Goal: Find specific page/section: Find specific page/section

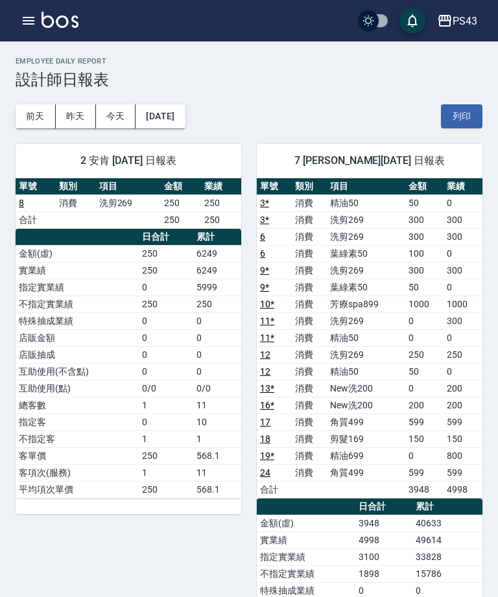
click at [76, 475] on td "客項次(服務)" at bounding box center [77, 472] width 123 height 17
click at [155, 116] on button "2025/08/13" at bounding box center [159, 116] width 49 height 24
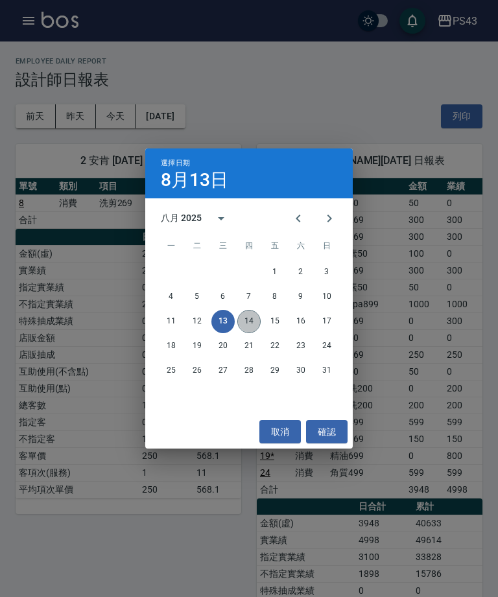
click at [248, 324] on button "14" at bounding box center [248, 321] width 23 height 23
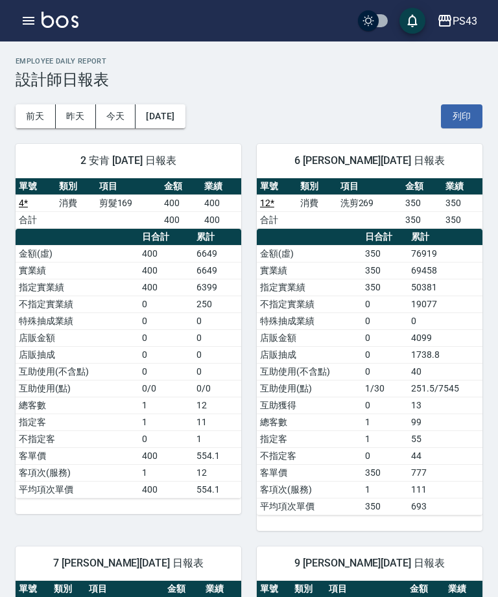
click at [158, 127] on button "[DATE]" at bounding box center [159, 116] width 49 height 24
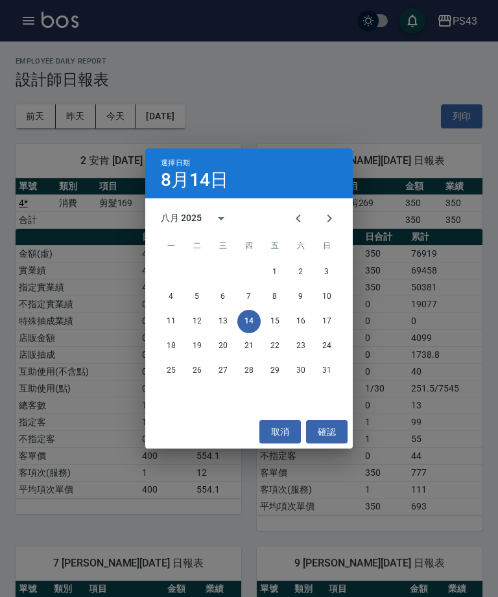
click at [194, 325] on button "12" at bounding box center [196, 321] width 23 height 23
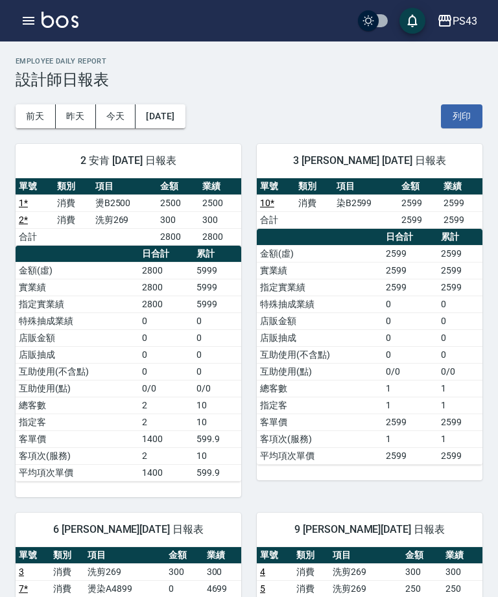
click at [106, 119] on button "今天" at bounding box center [116, 116] width 40 height 24
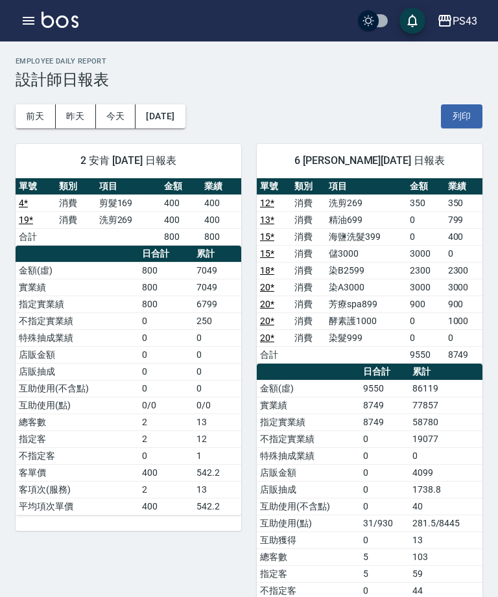
click at [22, 21] on icon "button" at bounding box center [29, 21] width 16 height 16
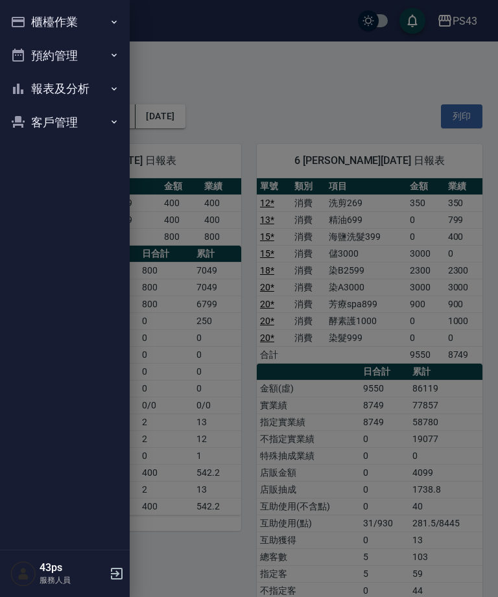
click at [67, 95] on button "報表及分析" at bounding box center [64, 89] width 119 height 34
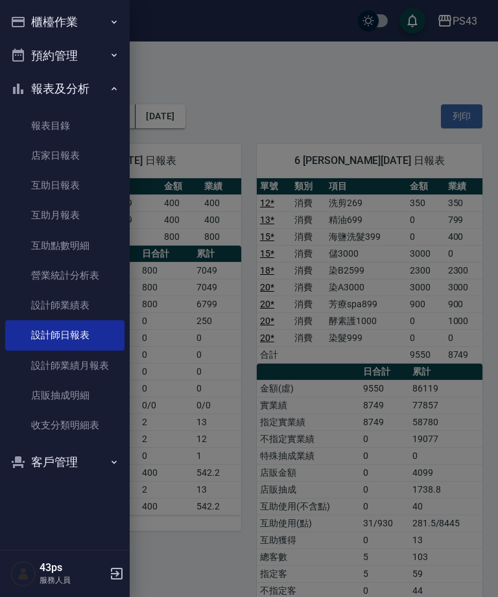
click at [50, 149] on link "店家日報表" at bounding box center [64, 156] width 119 height 30
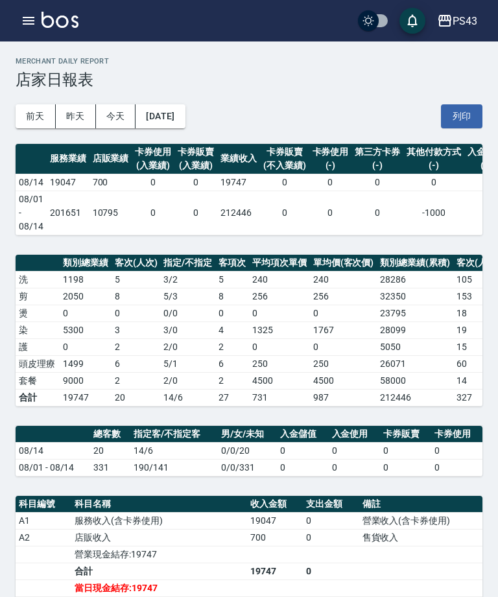
click at [23, 29] on button "button" at bounding box center [29, 21] width 26 height 26
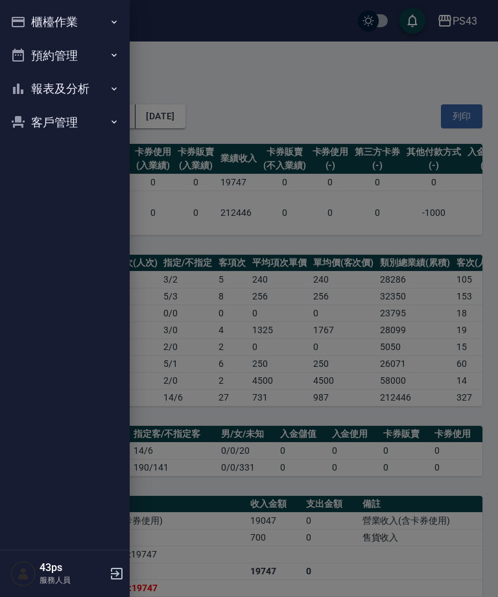
click at [62, 86] on button "報表及分析" at bounding box center [64, 89] width 119 height 34
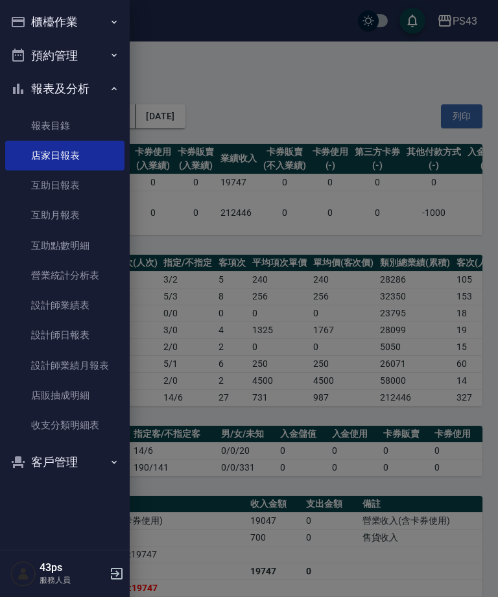
click at [58, 336] on link "設計師日報表" at bounding box center [64, 335] width 119 height 30
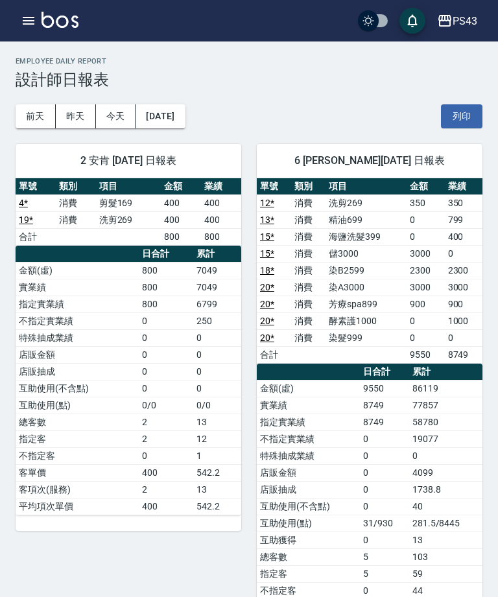
click at [182, 119] on button "[DATE]" at bounding box center [159, 116] width 49 height 24
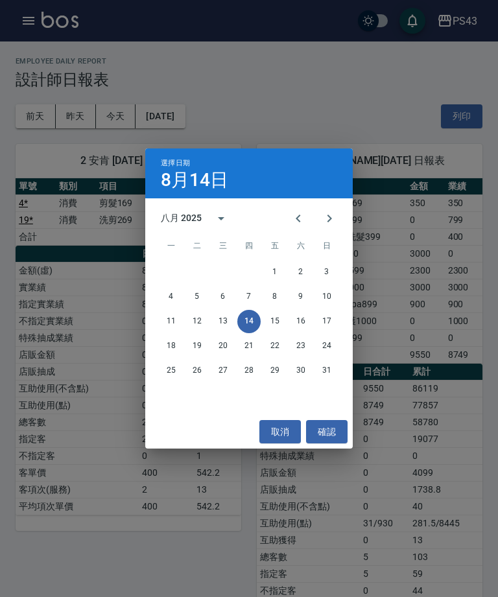
click at [194, 325] on button "12" at bounding box center [196, 321] width 23 height 23
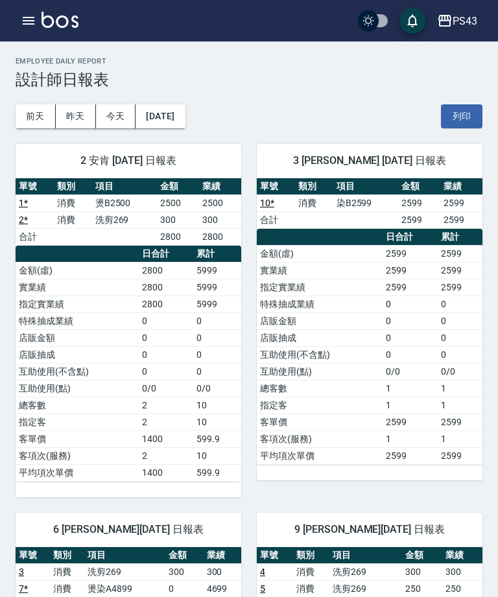
click at [185, 117] on button "[DATE]" at bounding box center [159, 116] width 49 height 24
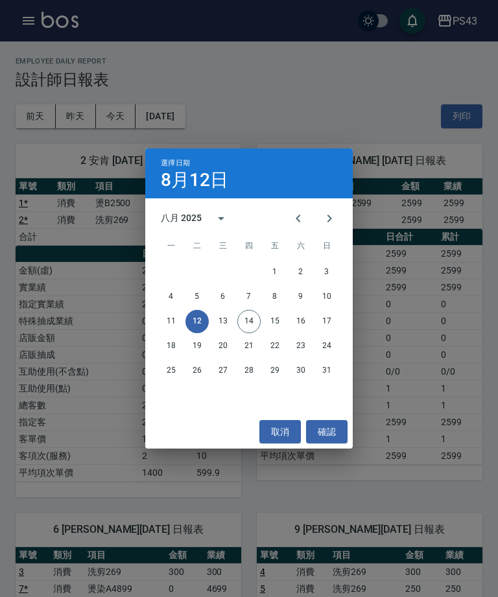
click at [252, 323] on button "14" at bounding box center [248, 321] width 23 height 23
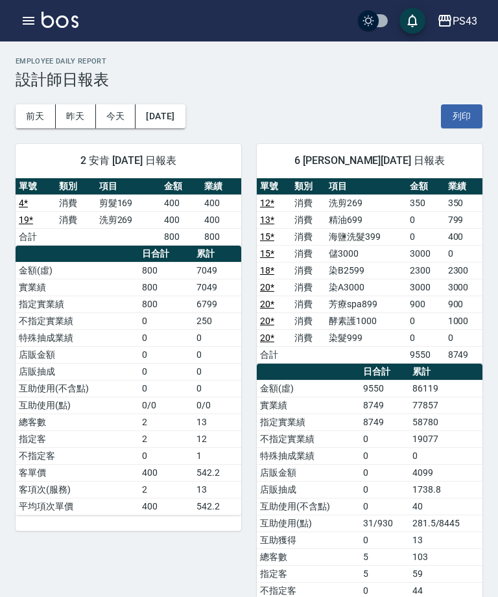
click at [33, 20] on icon "button" at bounding box center [29, 21] width 12 height 8
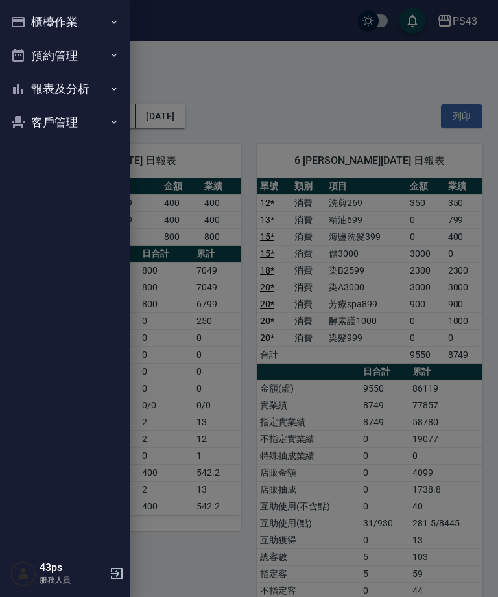
click at [100, 95] on button "報表及分析" at bounding box center [64, 89] width 119 height 34
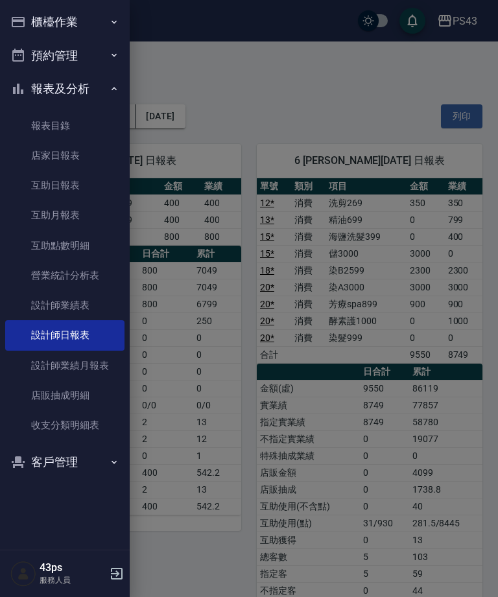
click at [106, 165] on link "店家日報表" at bounding box center [64, 156] width 119 height 30
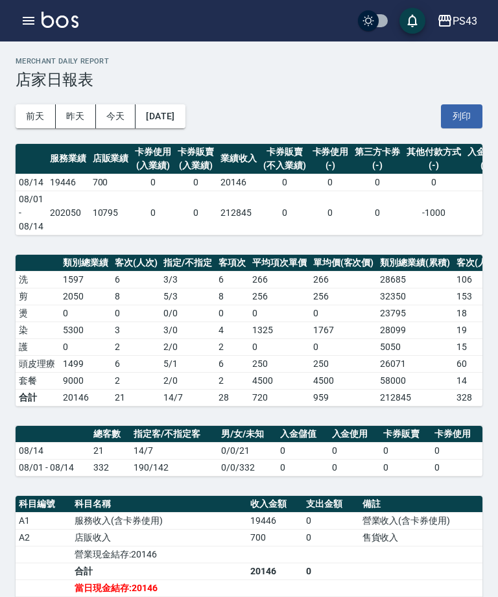
click at [184, 120] on button "[DATE]" at bounding box center [159, 116] width 49 height 24
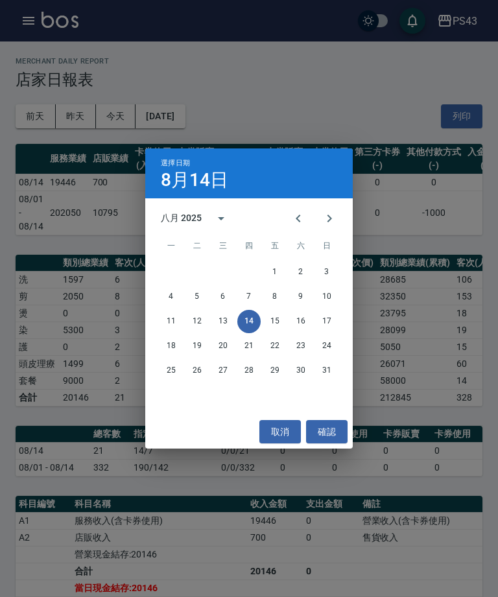
click at [290, 214] on button "Previous month" at bounding box center [298, 218] width 31 height 31
click at [169, 321] on button "14" at bounding box center [170, 321] width 23 height 23
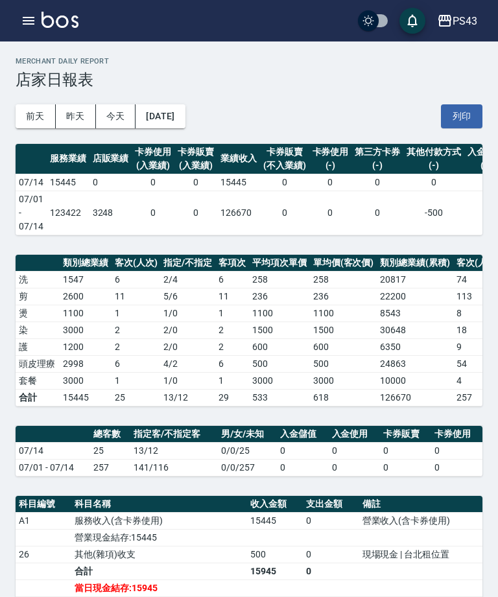
click at [17, 24] on button "button" at bounding box center [29, 21] width 26 height 26
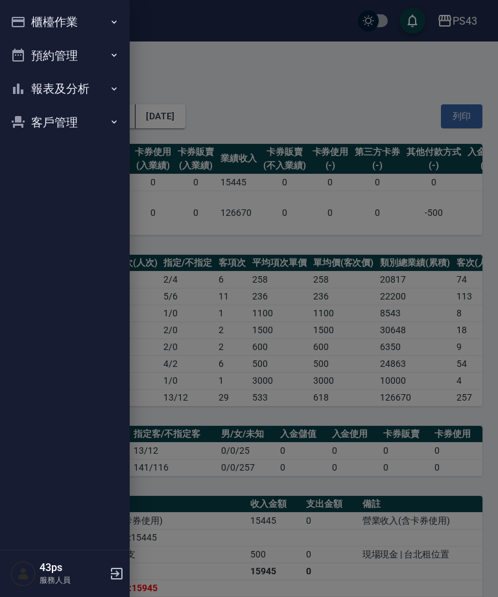
click at [75, 36] on button "櫃檯作業" at bounding box center [64, 22] width 119 height 34
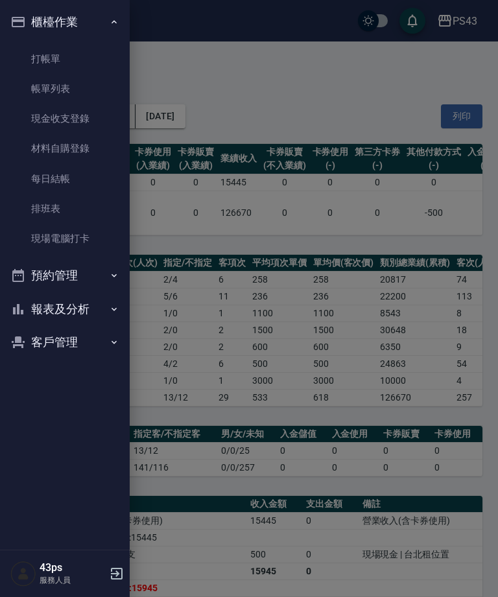
click at [107, 67] on link "打帳單" at bounding box center [64, 59] width 119 height 30
